Goal: Communication & Community: Answer question/provide support

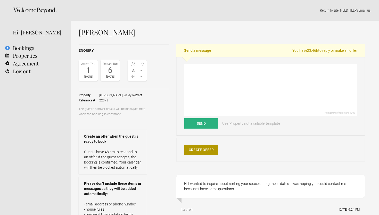
select select "EUR"
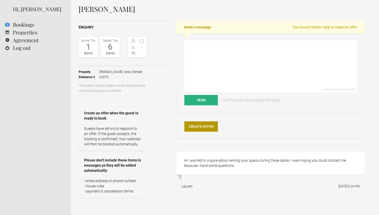
scroll to position [25, 0]
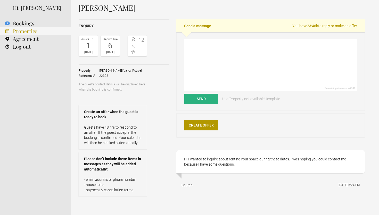
click at [19, 29] on link "Properties" at bounding box center [35, 31] width 71 height 8
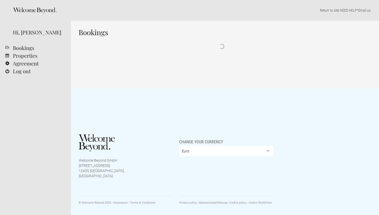
select select "EUR"
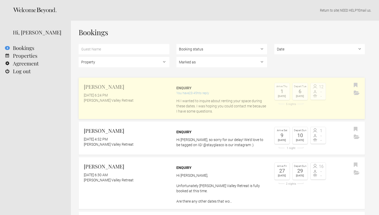
click at [212, 101] on p "Hi I wanted to inquire about renting your space during these dates. I was hopin…" at bounding box center [222, 105] width 91 height 15
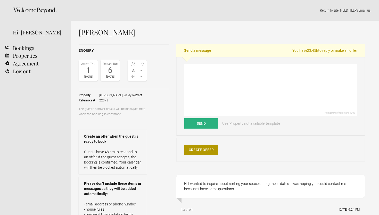
select select "EUR"
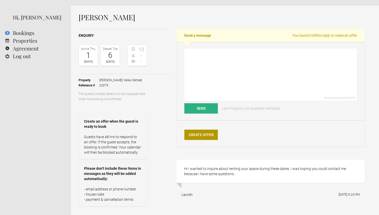
scroll to position [15, 0]
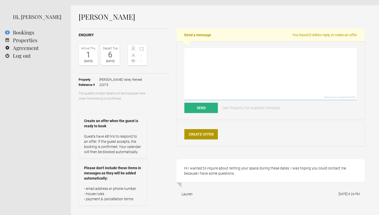
click at [207, 64] on textarea at bounding box center [271, 74] width 173 height 52
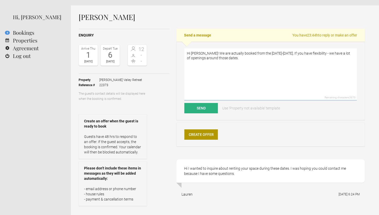
scroll to position [12, 0]
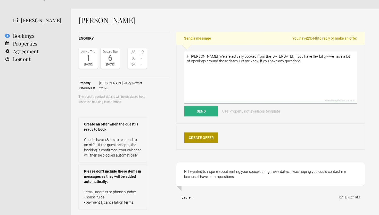
type textarea "Hi [PERSON_NAME]! We are actually booked from the [DATE]-[DATE]. If you have fl…"
click at [207, 112] on button "Send" at bounding box center [202, 111] width 34 height 10
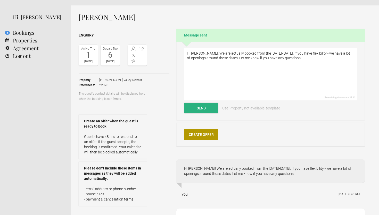
scroll to position [0, 0]
